Goal: Transaction & Acquisition: Purchase product/service

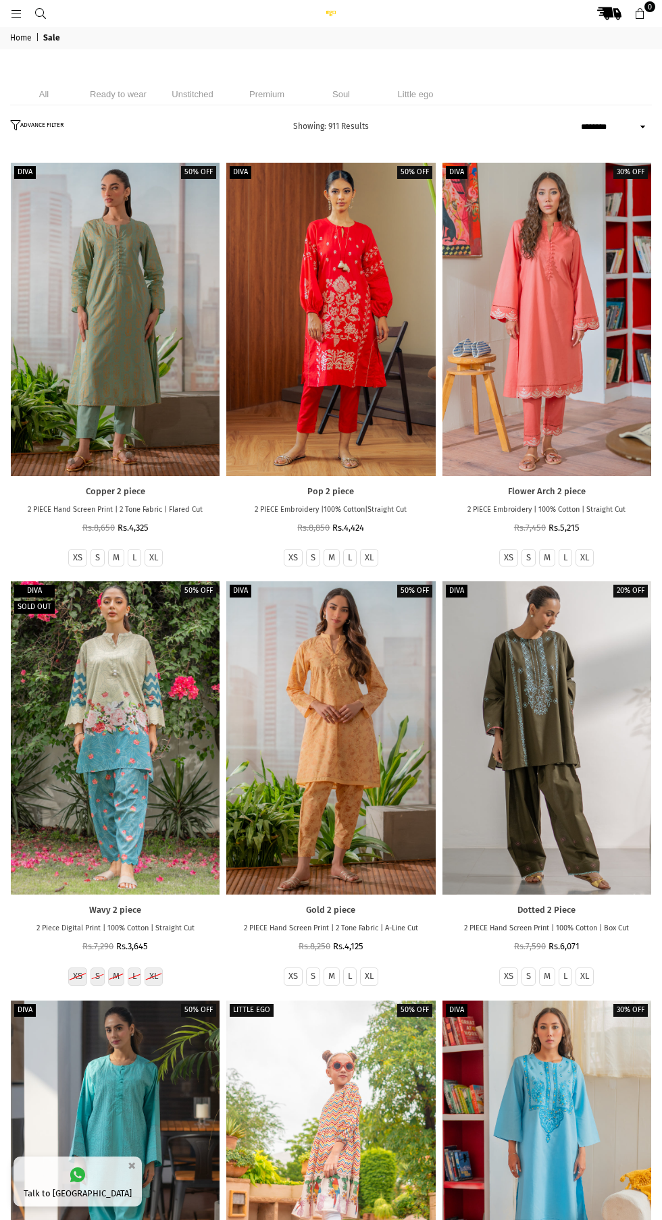
select select "******"
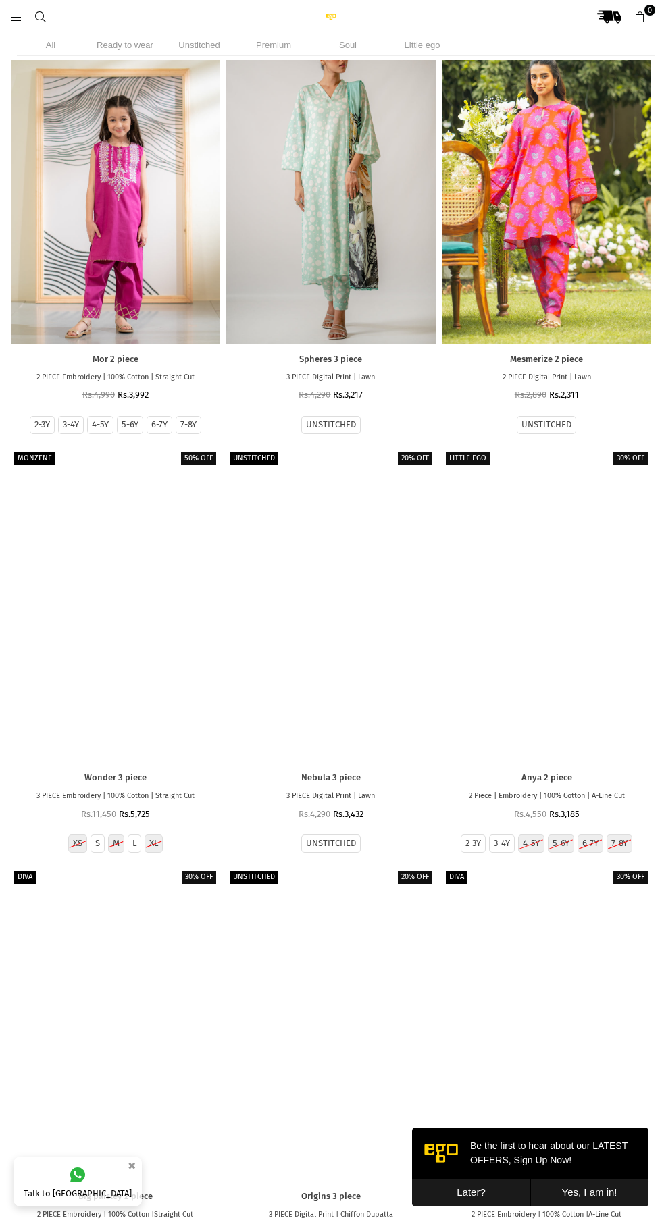
scroll to position [28985, 0]
